Goal: Information Seeking & Learning: Learn about a topic

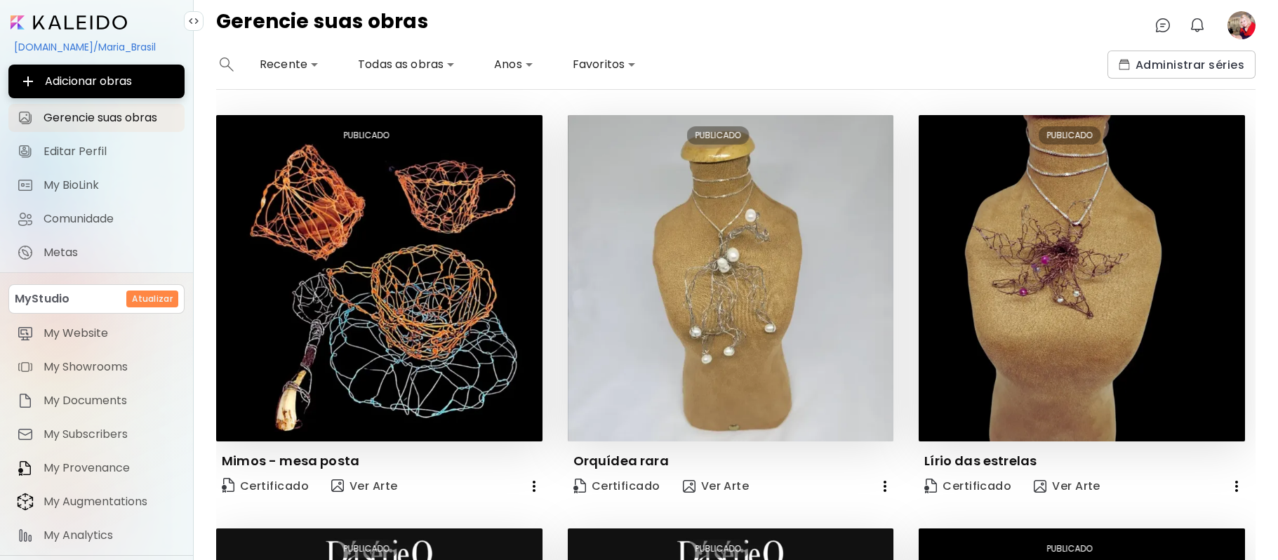
click at [1245, 20] on image at bounding box center [1242, 25] width 28 height 28
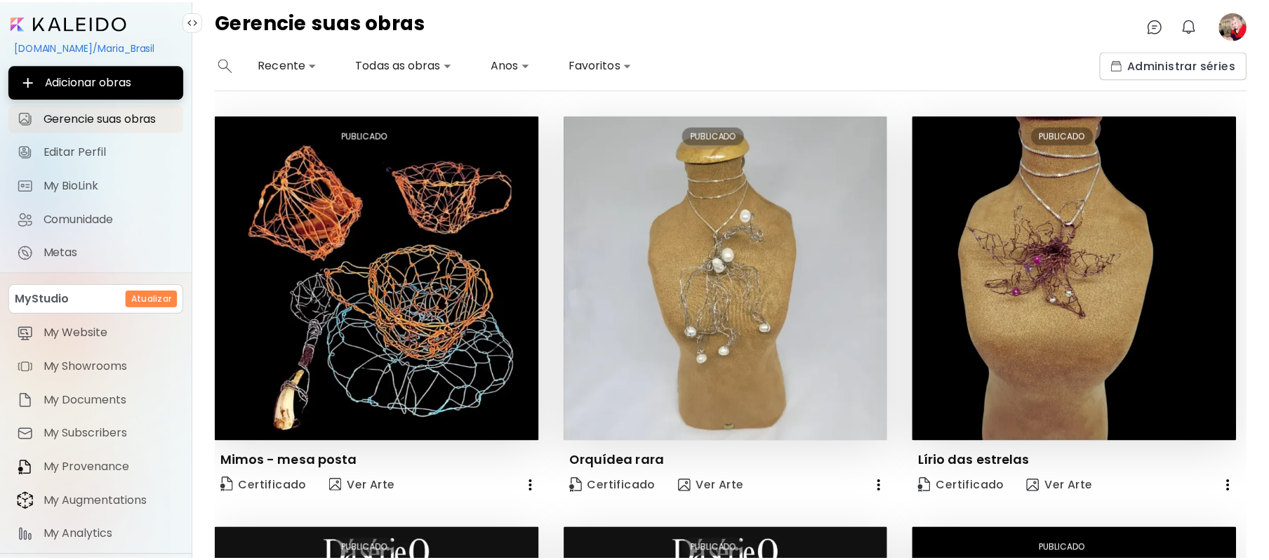
scroll to position [764, 0]
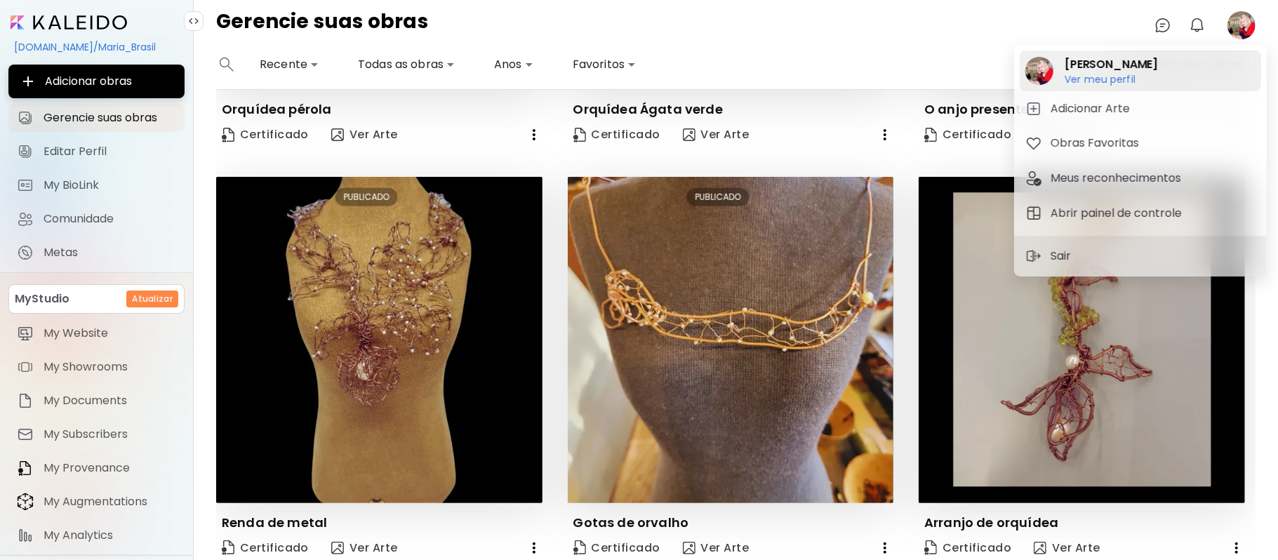
click at [1106, 77] on h6 "Ver meu perfil" at bounding box center [1111, 79] width 93 height 13
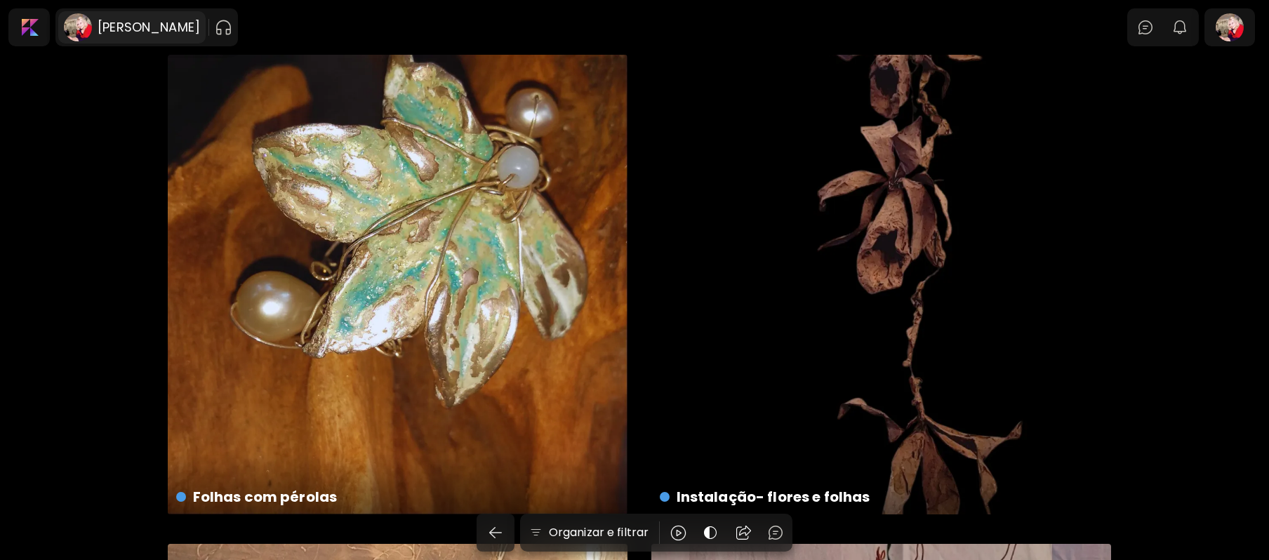
click at [96, 22] on div "[PERSON_NAME]" at bounding box center [146, 27] width 108 height 17
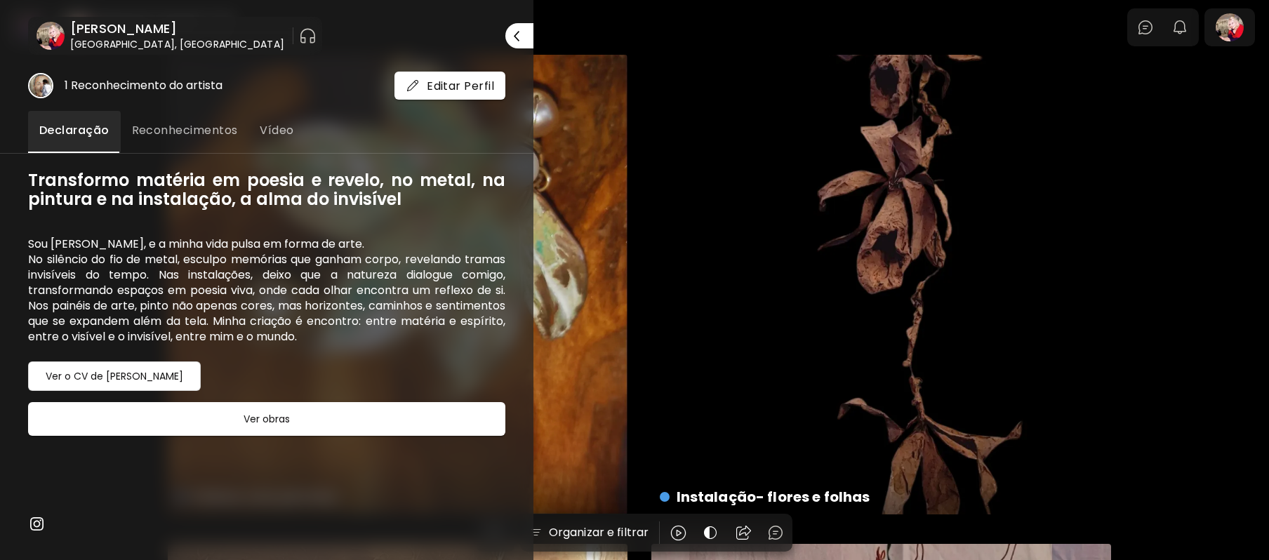
click at [94, 31] on h6 "[PERSON_NAME]" at bounding box center [177, 28] width 214 height 17
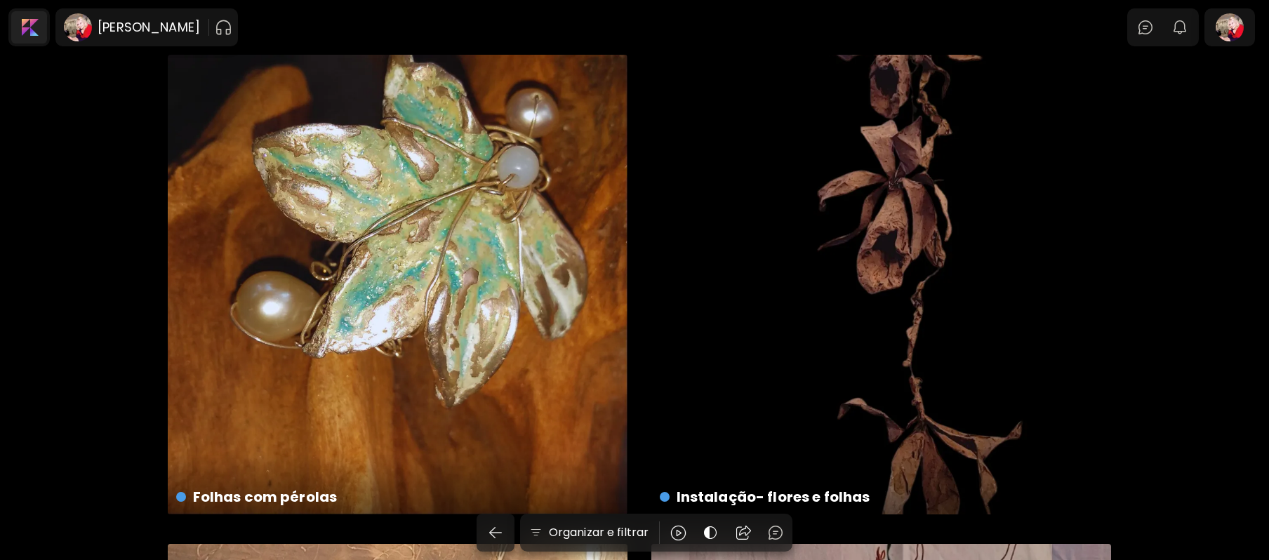
click at [22, 27] on div at bounding box center [29, 27] width 36 height 32
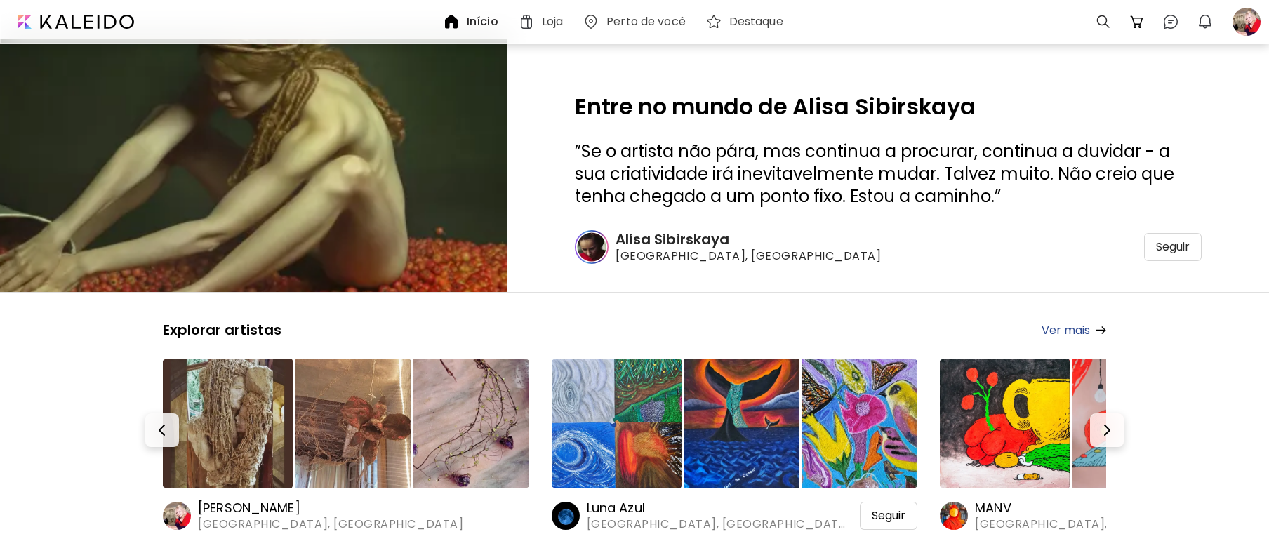
click at [244, 431] on img at bounding box center [228, 424] width 130 height 130
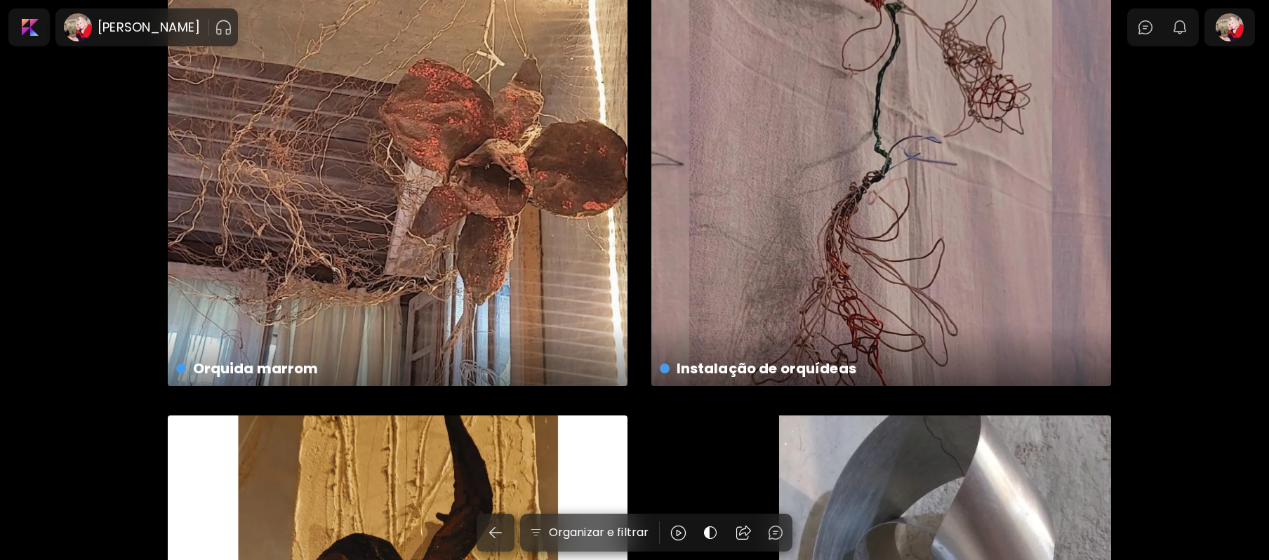
scroll to position [921, 0]
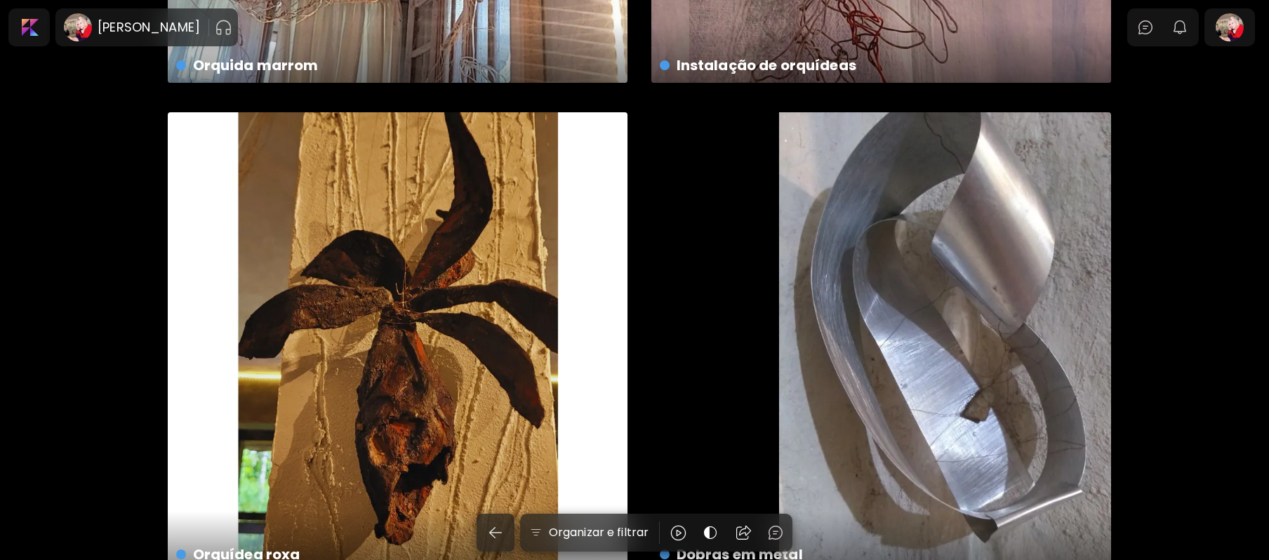
drag, startPoint x: 1261, startPoint y: 100, endPoint x: 1249, endPoint y: 161, distance: 62.1
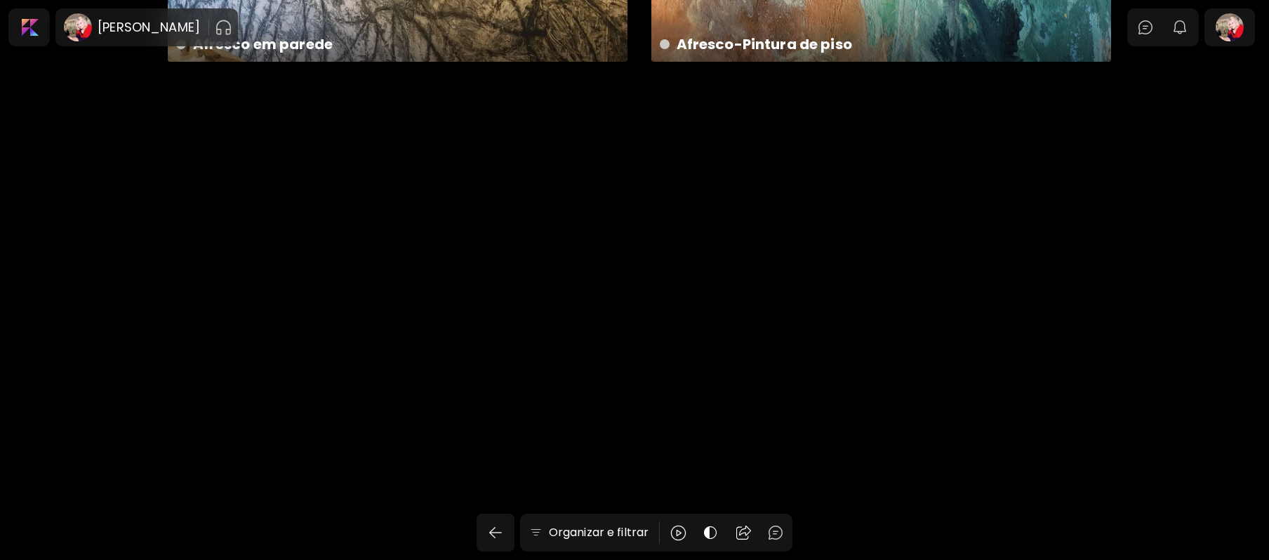
scroll to position [0, 0]
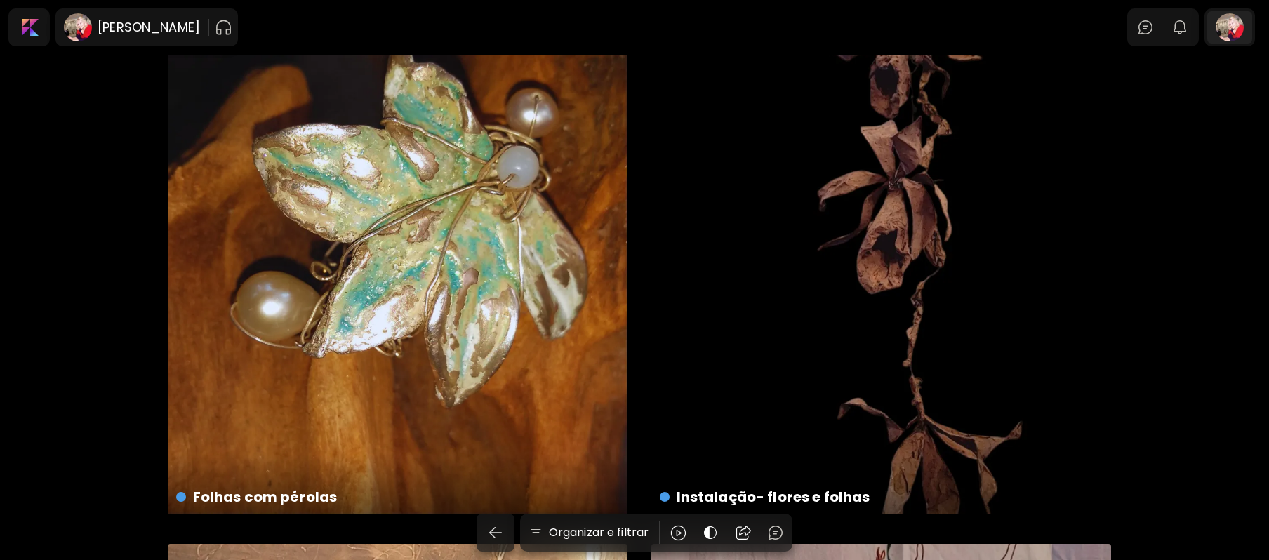
click at [1245, 27] on div at bounding box center [1229, 27] width 45 height 32
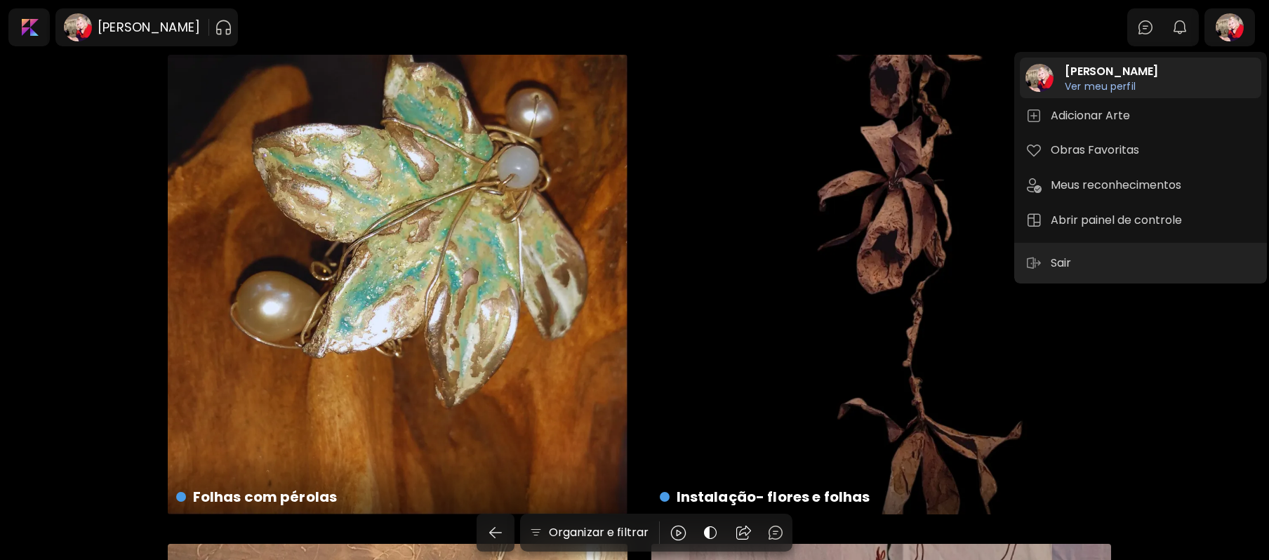
click at [1112, 90] on h6 "Ver meu perfil" at bounding box center [1111, 86] width 93 height 13
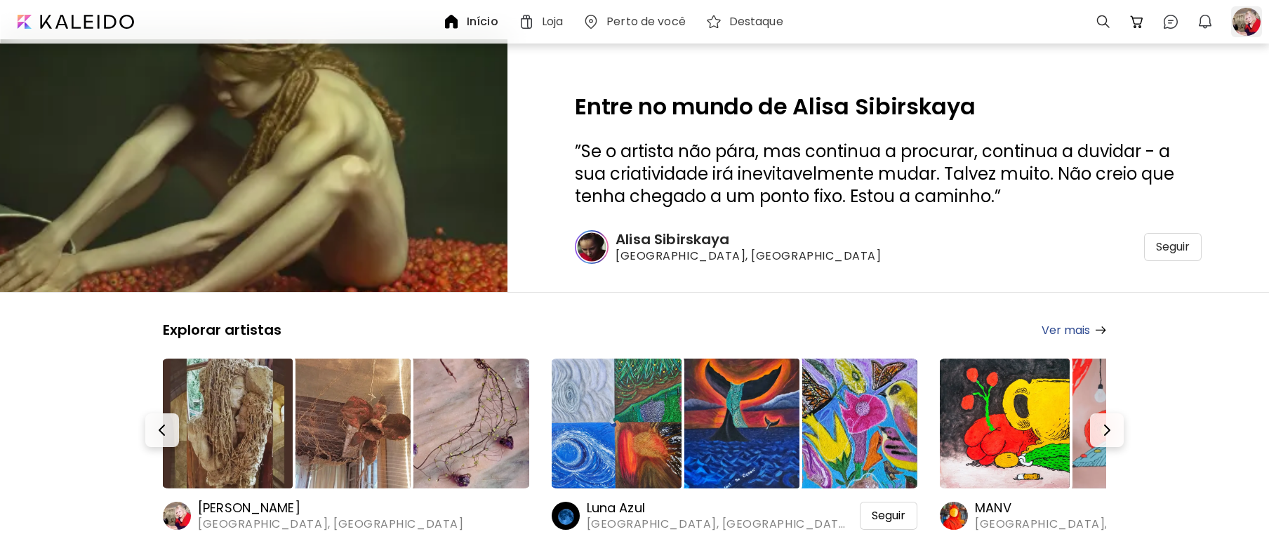
click at [1247, 22] on div at bounding box center [1246, 21] width 31 height 31
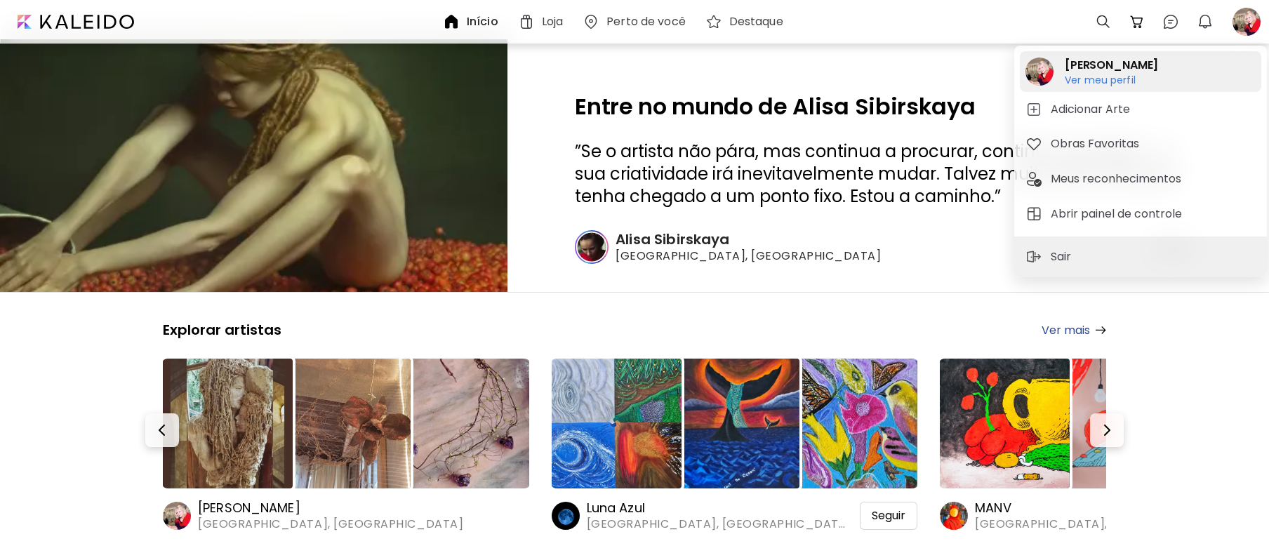
click at [1091, 79] on h6 "Ver meu perfil" at bounding box center [1111, 80] width 93 height 13
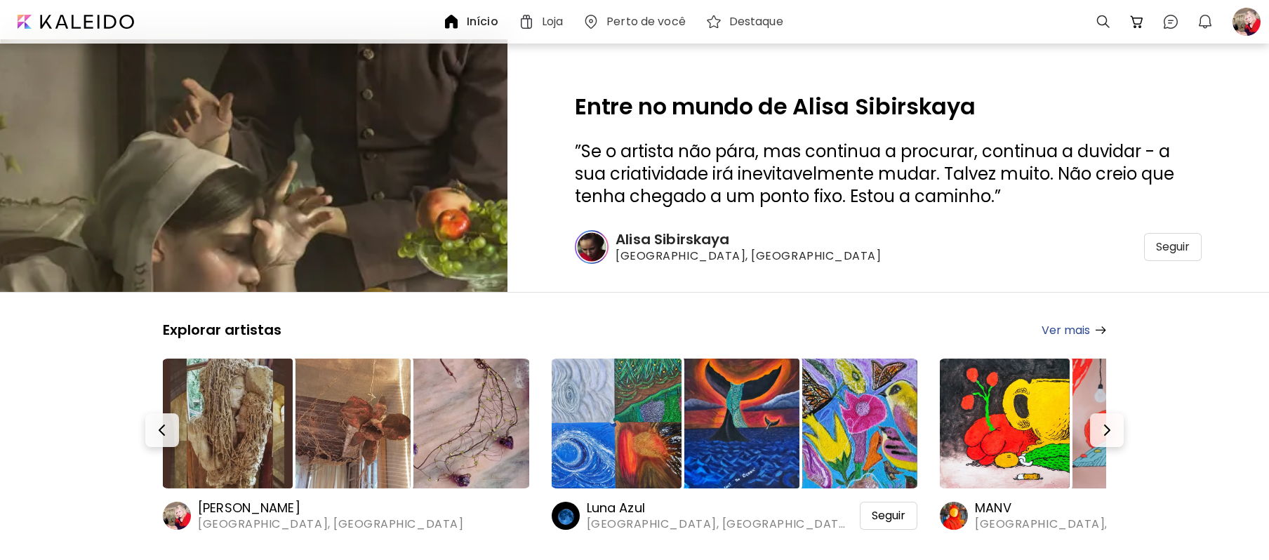
click at [181, 508] on image at bounding box center [177, 516] width 28 height 28
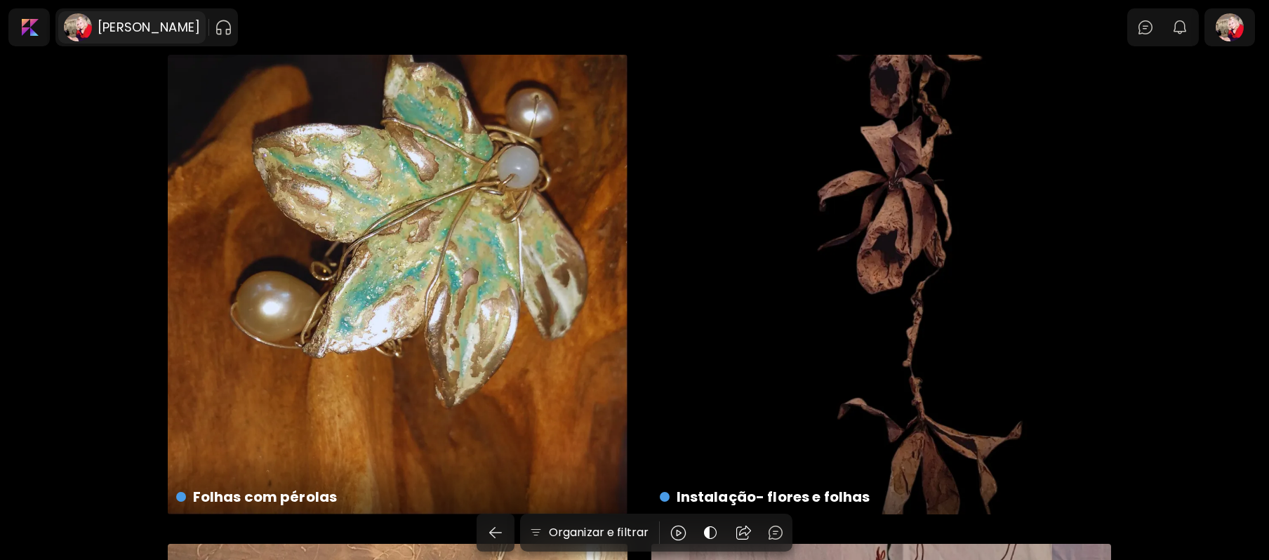
click at [101, 23] on h6 "[PERSON_NAME]" at bounding box center [149, 27] width 102 height 17
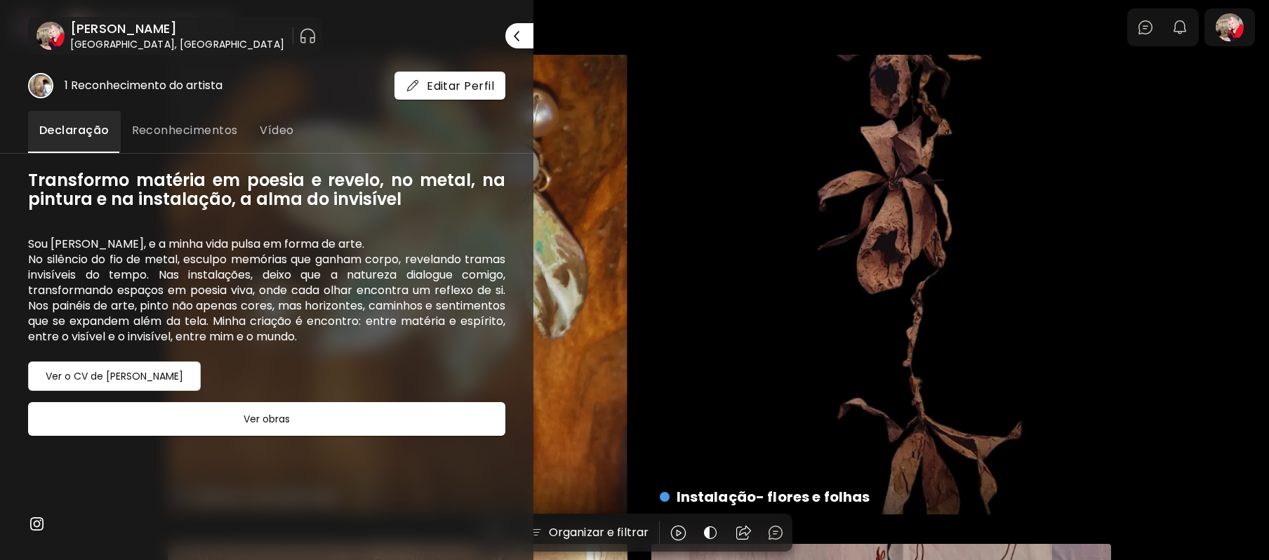
click at [169, 131] on span "Reconhecimentos" at bounding box center [185, 130] width 106 height 17
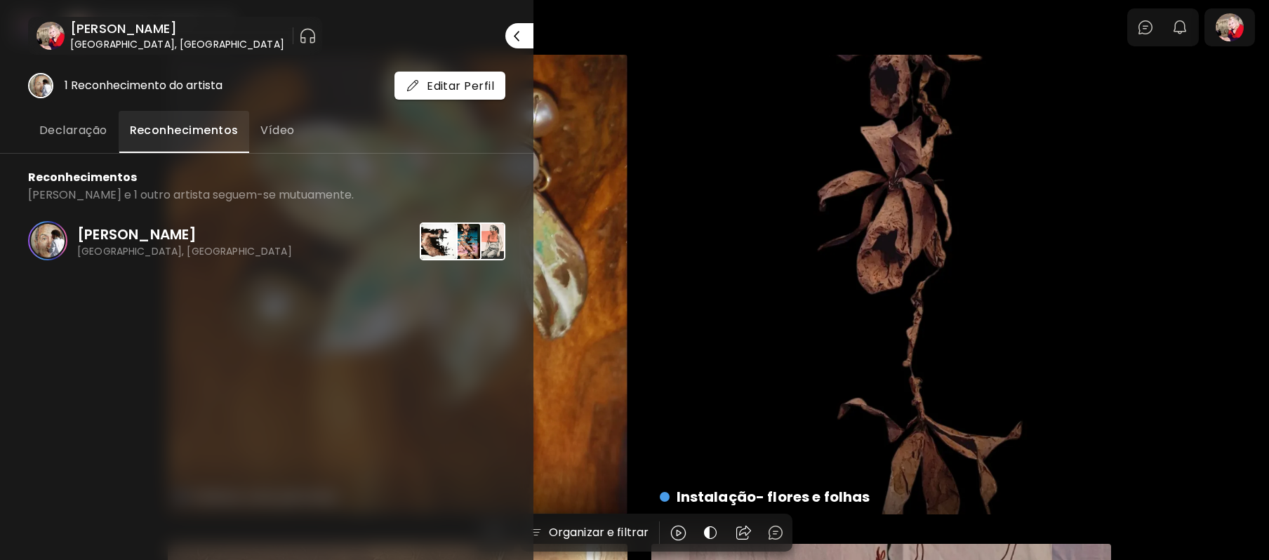
click at [77, 121] on button "Declaração" at bounding box center [73, 132] width 91 height 42
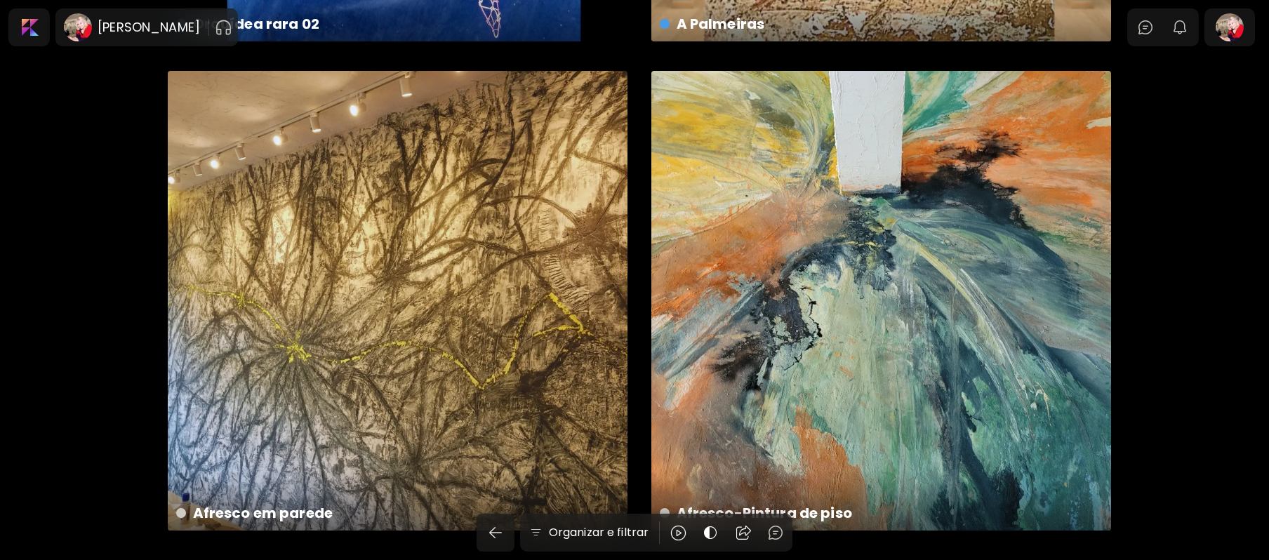
scroll to position [1874, 0]
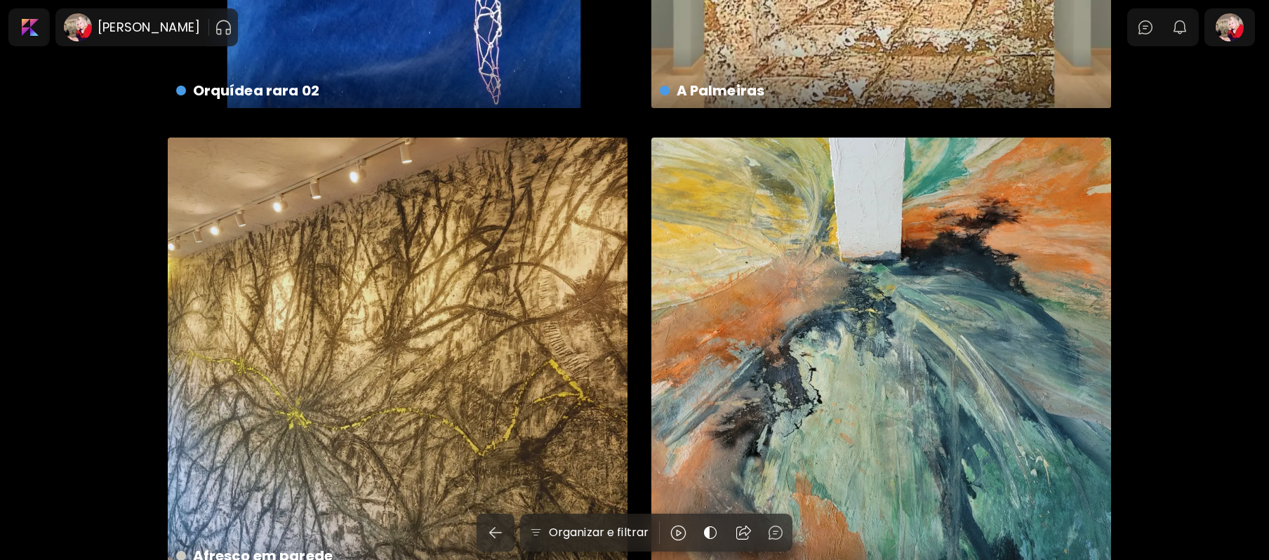
click at [359, 409] on div "Afresco em parede 7 x 4 cm" at bounding box center [398, 368] width 460 height 460
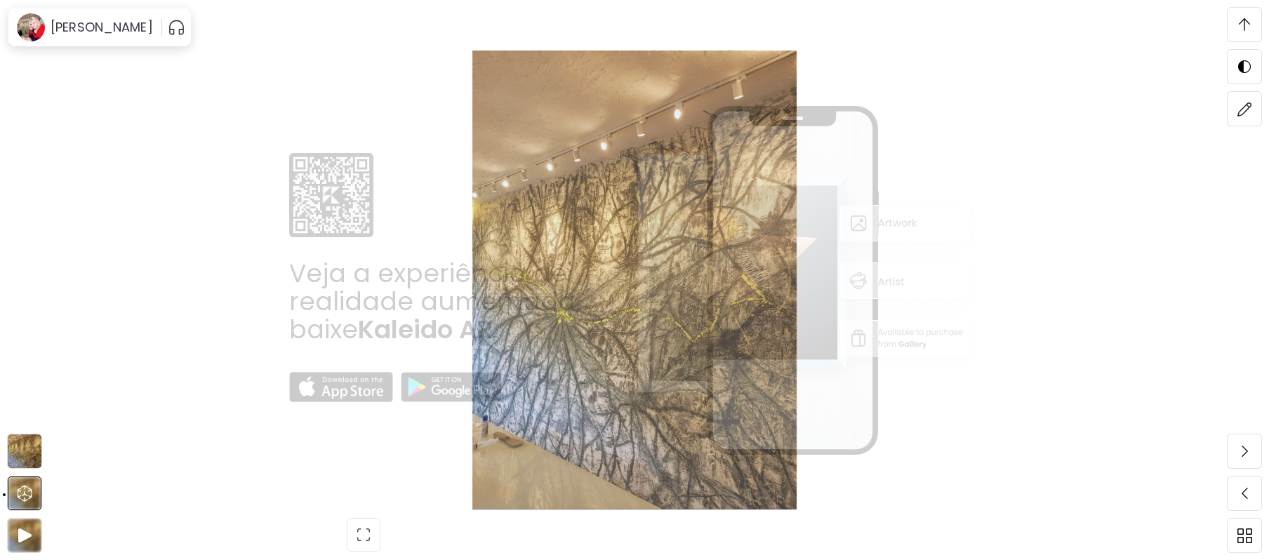
scroll to position [2185, 0]
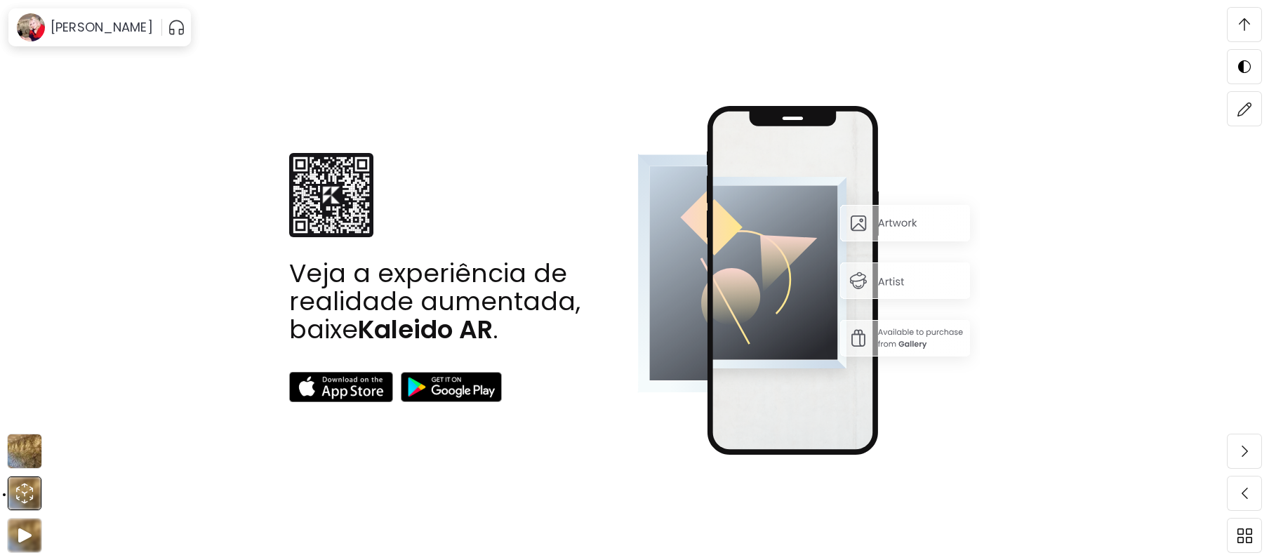
click at [788, 302] on img at bounding box center [808, 280] width 343 height 349
click at [903, 286] on img at bounding box center [808, 280] width 343 height 349
click at [314, 188] on img at bounding box center [331, 195] width 84 height 84
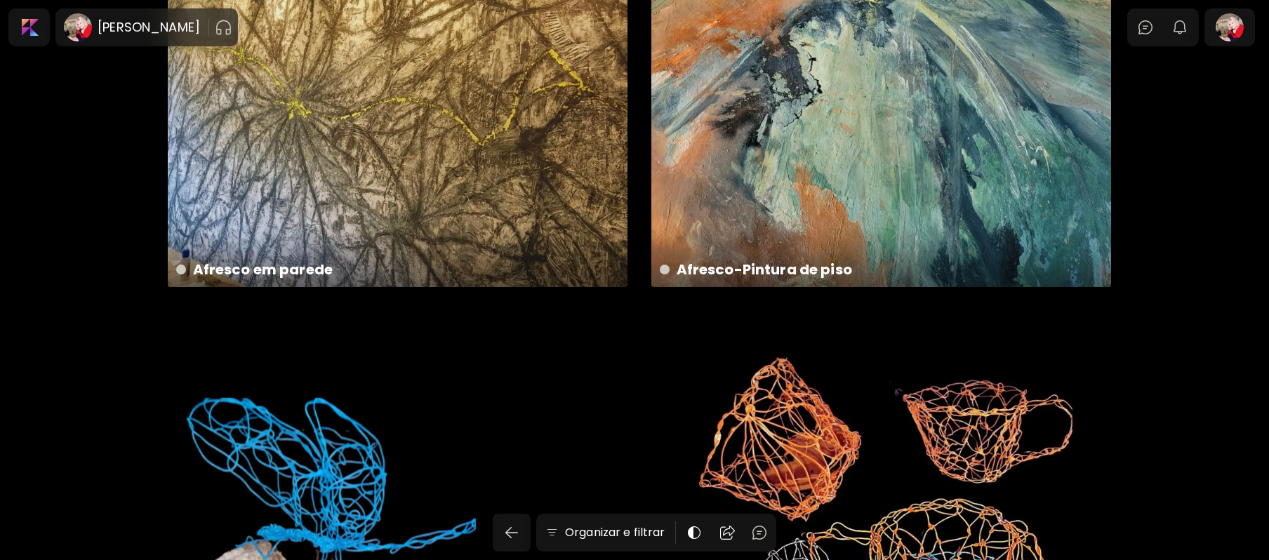
scroll to position [1874, 0]
